Goal: Find specific page/section: Find specific page/section

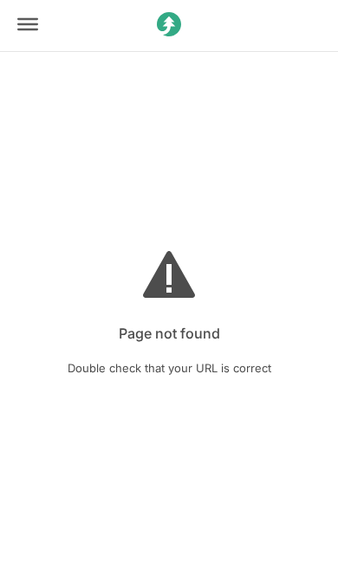
click at [29, 18] on icon at bounding box center [27, 23] width 21 height 12
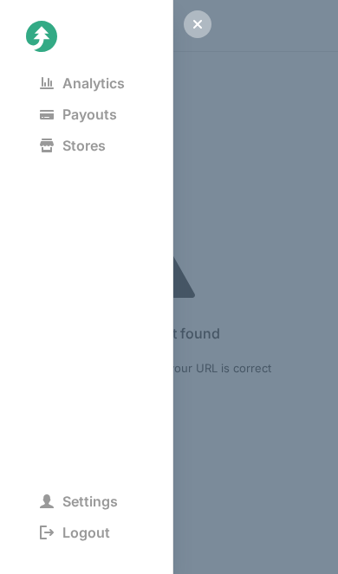
click at [68, 81] on span "Analytics" at bounding box center [82, 83] width 113 height 24
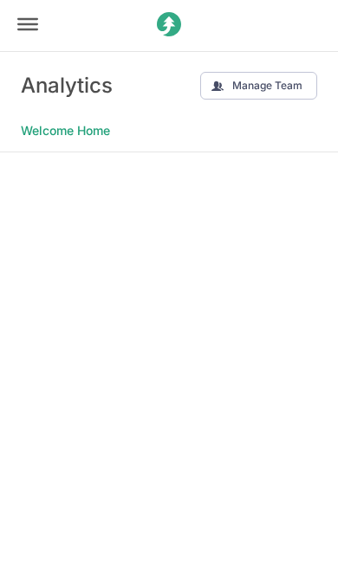
click at [33, 19] on icon at bounding box center [27, 23] width 21 height 12
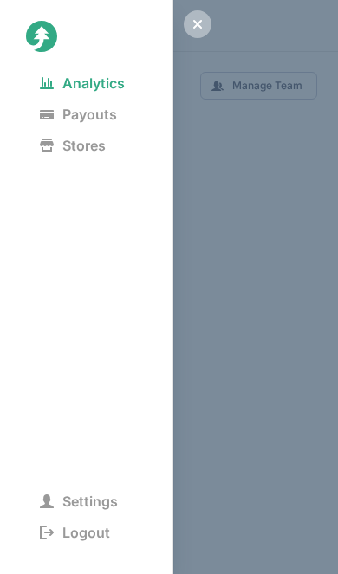
click at [122, 113] on span "Payouts" at bounding box center [78, 114] width 105 height 24
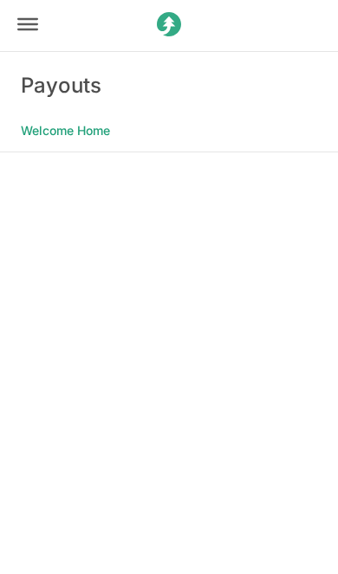
click at [23, 33] on icon at bounding box center [27, 24] width 21 height 21
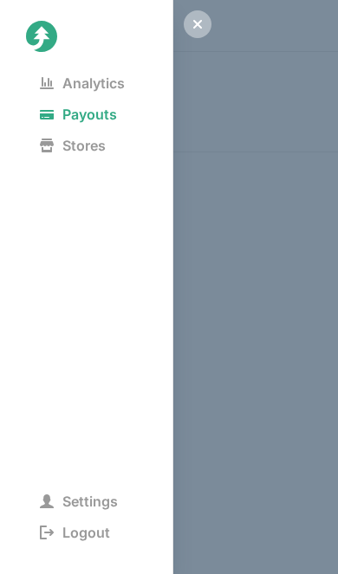
click at [58, 81] on span "Analytics" at bounding box center [82, 83] width 113 height 24
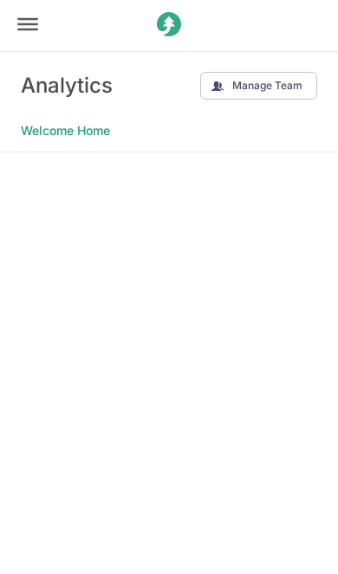
click at [18, 19] on icon at bounding box center [27, 23] width 21 height 12
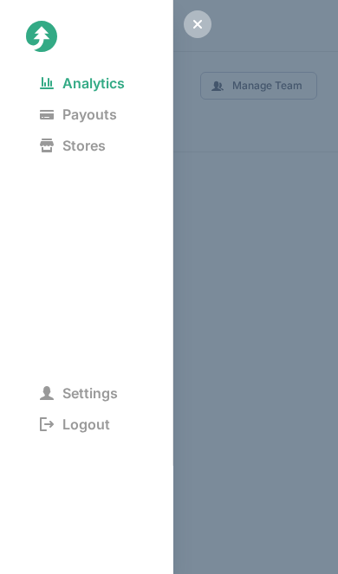
click at [52, 107] on span "Payouts" at bounding box center [78, 114] width 105 height 24
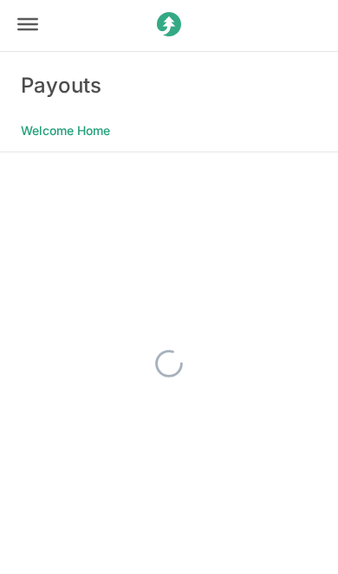
click at [44, 125] on Home "Welcome Home" at bounding box center [65, 131] width 89 height 24
